Goal: Task Accomplishment & Management: Manage account settings

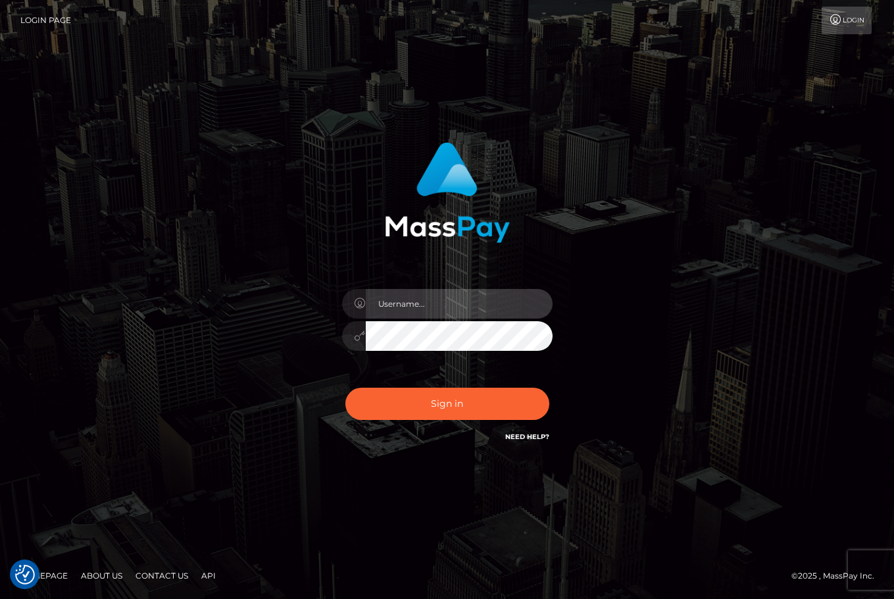
type input "christianc.xcite"
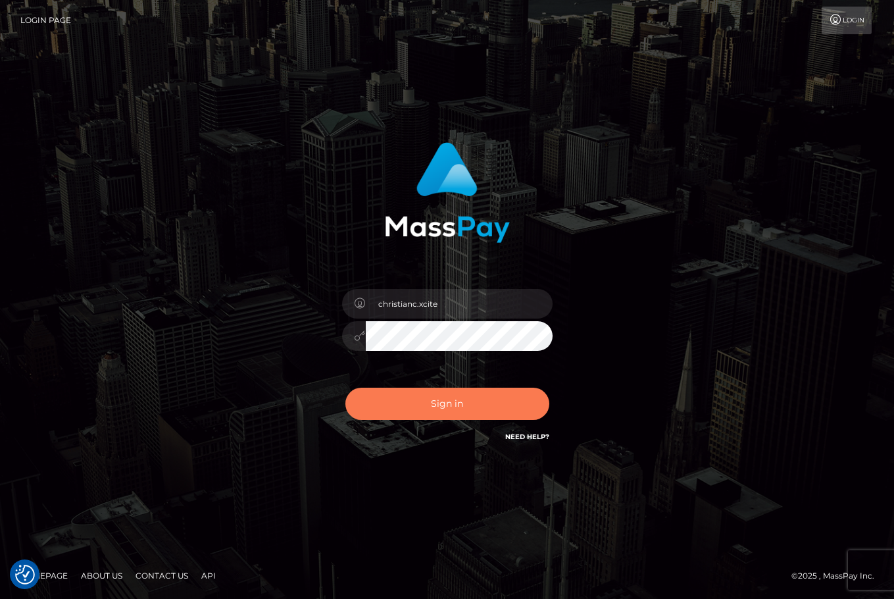
click at [498, 409] on button "Sign in" at bounding box center [447, 404] width 204 height 32
click at [777, 407] on div "Sign in" at bounding box center [447, 299] width 750 height 335
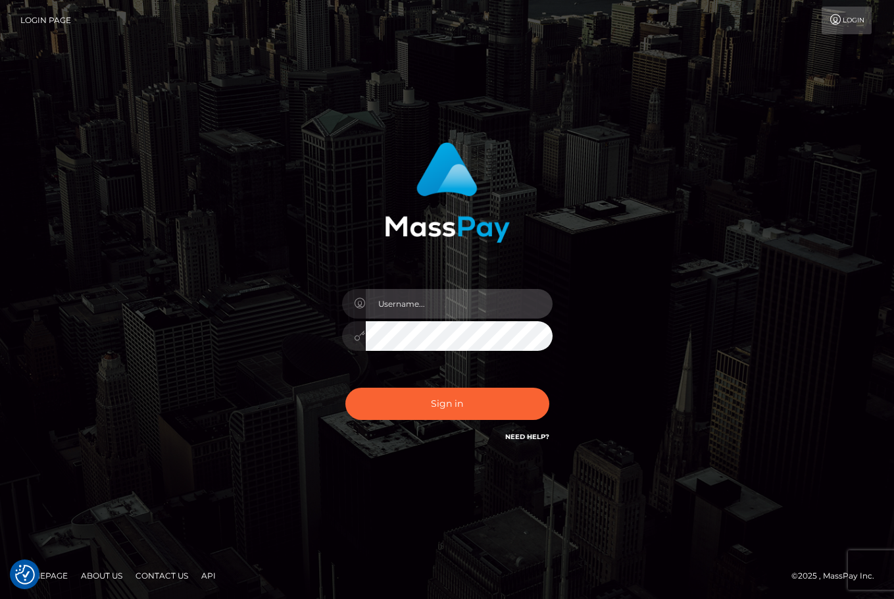
click at [434, 310] on input "text" at bounding box center [459, 304] width 187 height 30
type input "christianc.xcite"
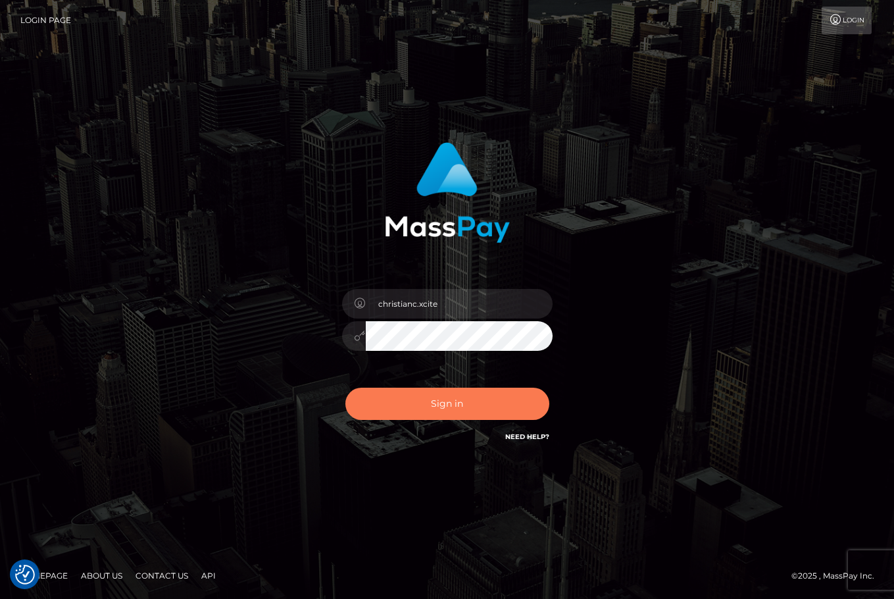
click at [430, 409] on button "Sign in" at bounding box center [447, 404] width 204 height 32
click at [430, 401] on button "Sign in" at bounding box center [447, 404] width 204 height 32
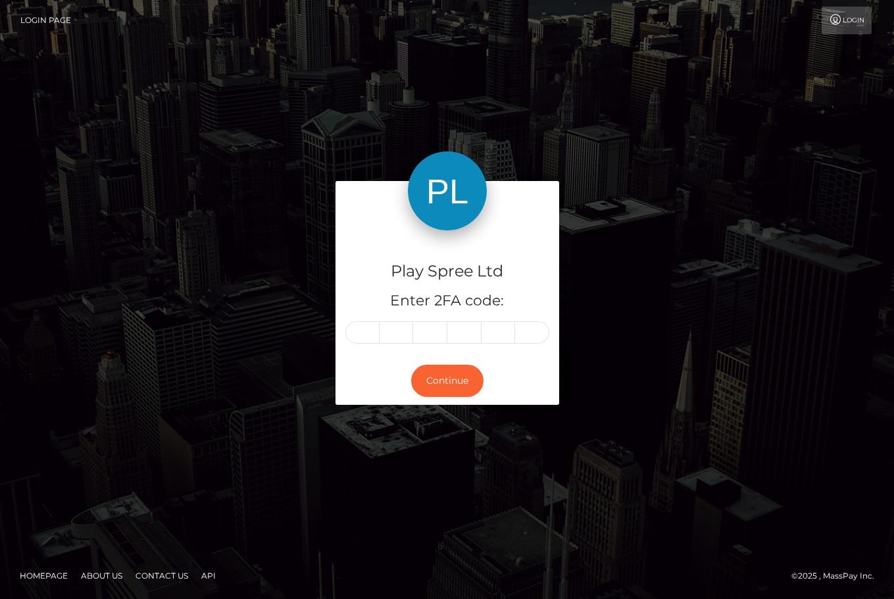
click at [755, 353] on div "Play Spree Ltd Enter 2FA code: Continue" at bounding box center [447, 299] width 750 height 236
click at [362, 338] on input "text" at bounding box center [362, 332] width 34 height 22
type input "4"
type input "5"
type input "9"
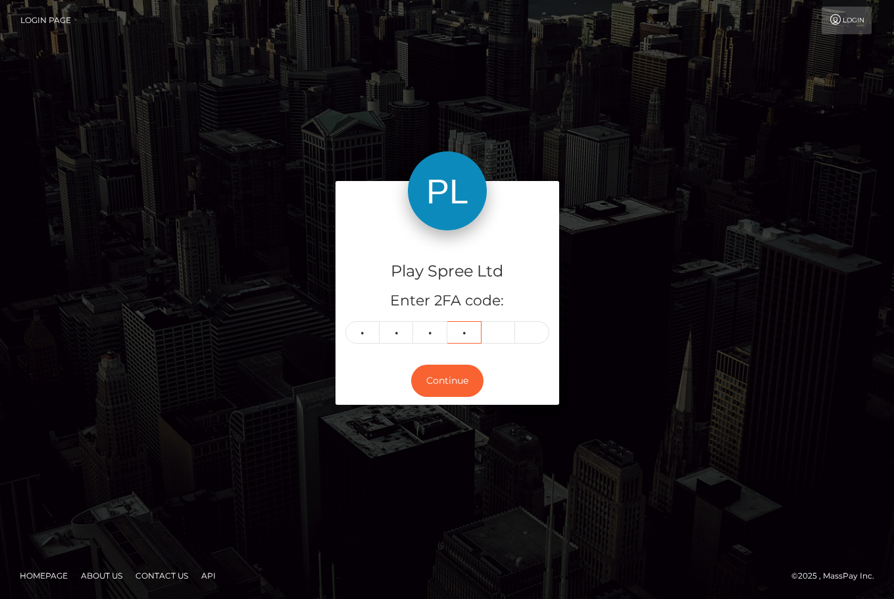
type input "2"
type input "5"
type input "4"
click at [467, 375] on button "Continue" at bounding box center [447, 381] width 72 height 32
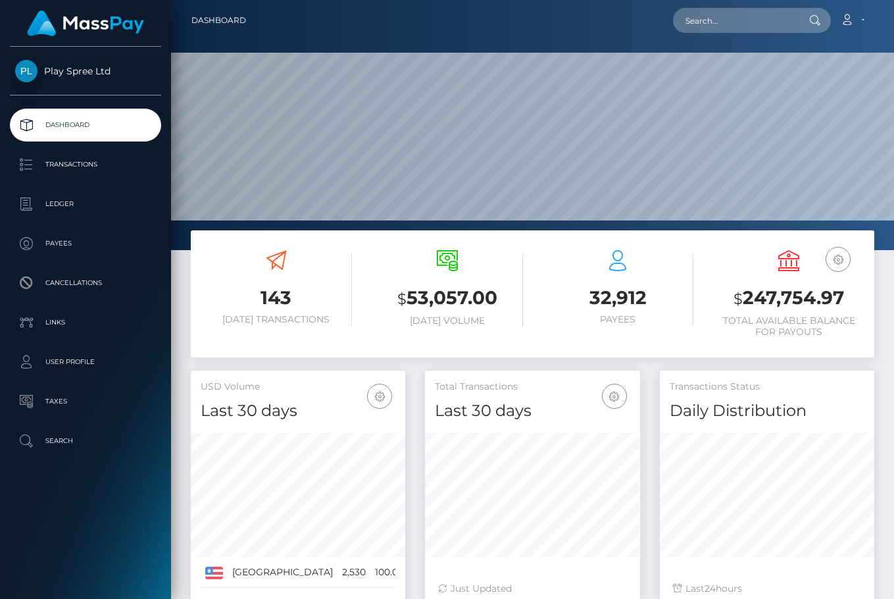
scroll to position [234, 215]
click at [777, 303] on h3 "$ 247,754.97" at bounding box center [788, 298] width 151 height 27
click at [777, 302] on h3 "$ 247,754.97" at bounding box center [788, 298] width 151 height 27
copy h3 "247,754.97"
click at [657, 543] on div "Transactions Status Daily Distribution Last 24 hours" at bounding box center [767, 493] width 234 height 246
